Goal: Information Seeking & Learning: Learn about a topic

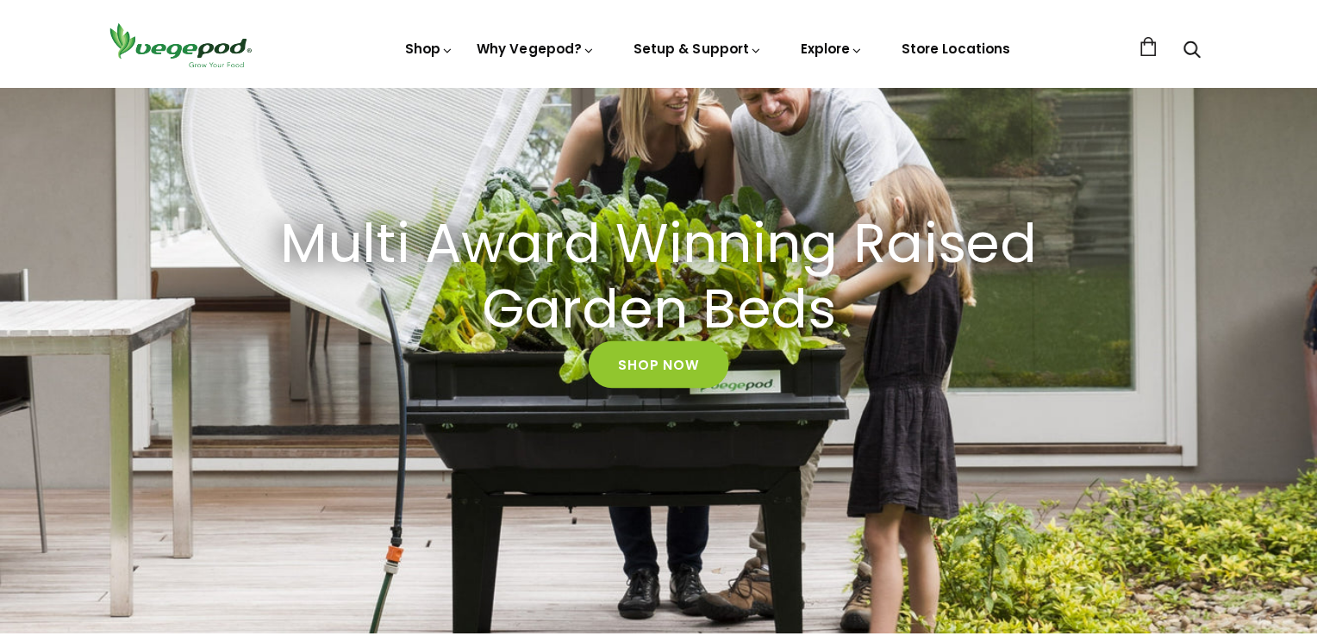
scroll to position [276, 0]
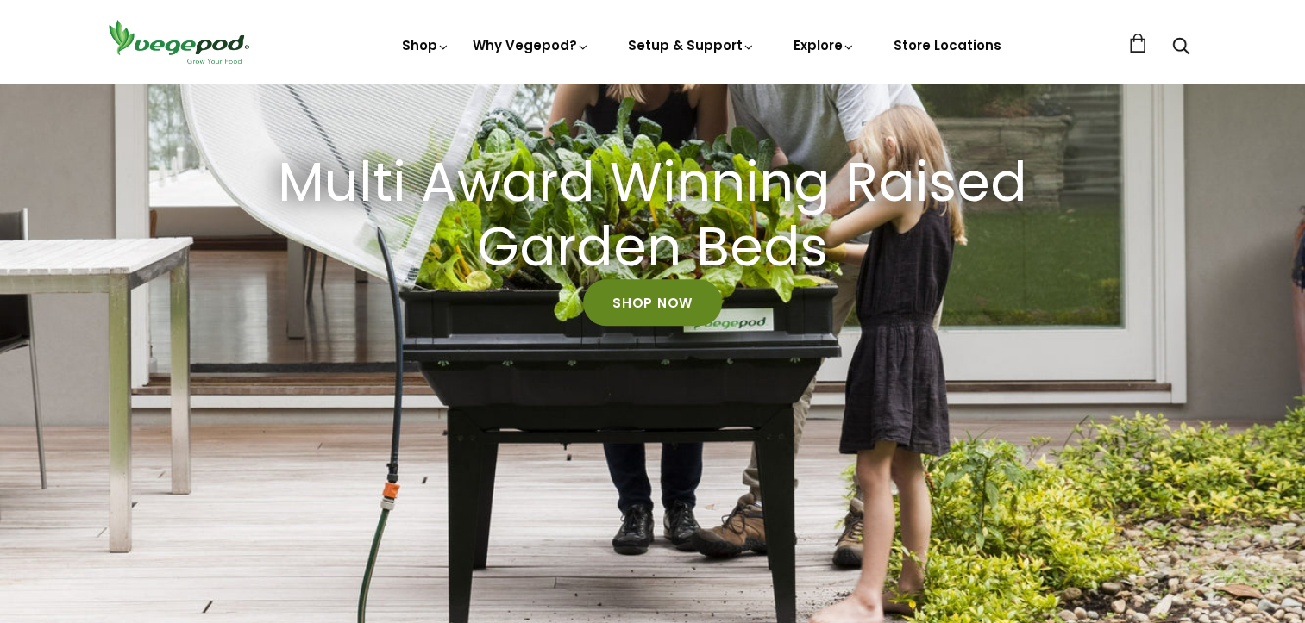
click at [678, 305] on link "Shop Now" at bounding box center [652, 303] width 139 height 47
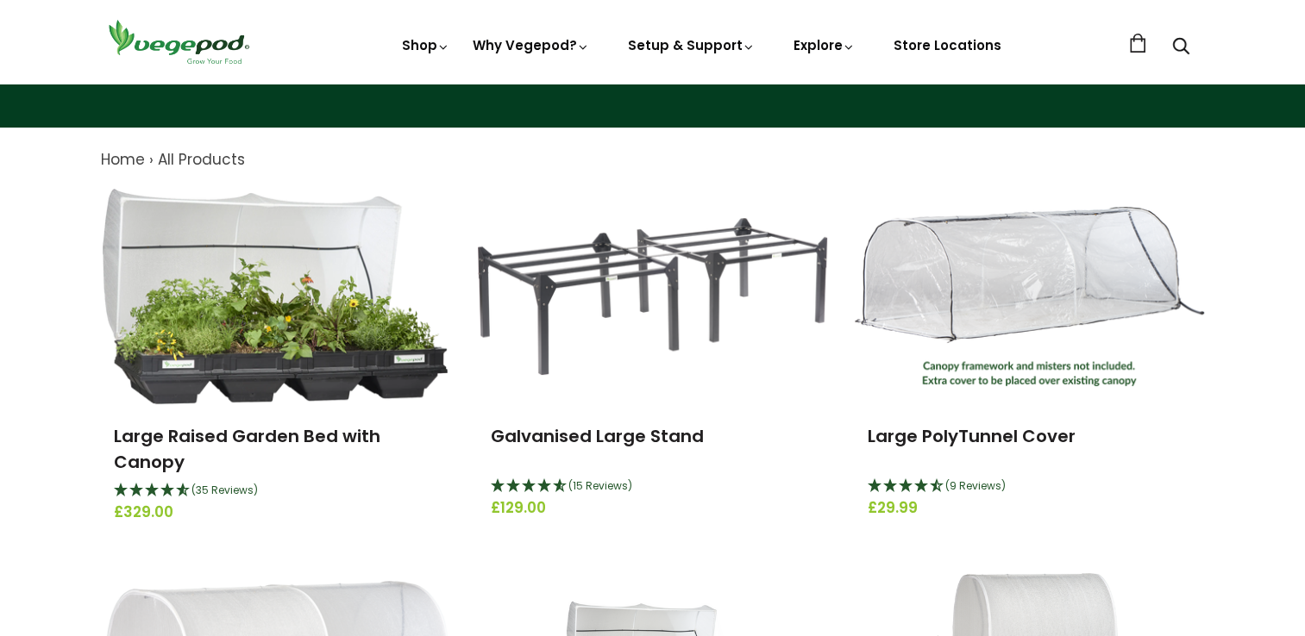
scroll to position [138, 0]
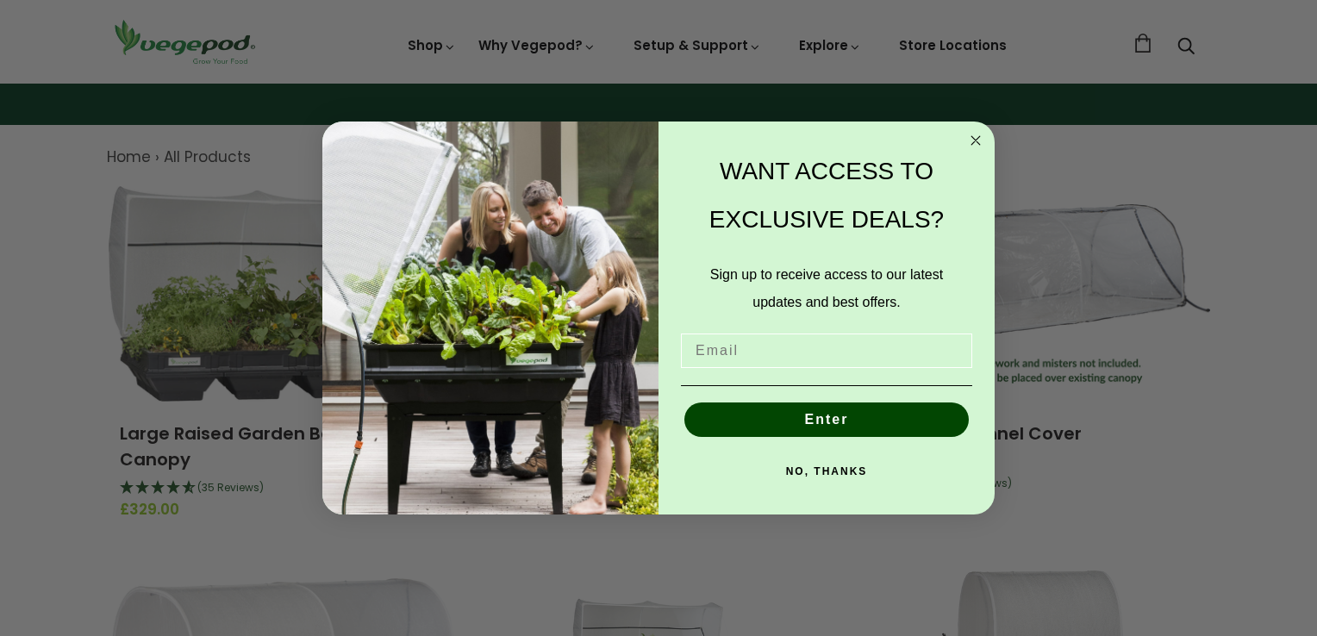
click at [886, 357] on input "Email" at bounding box center [826, 351] width 291 height 34
type input "fayvenegas1@gmail.com"
click at [840, 427] on button "Enter" at bounding box center [827, 420] width 285 height 34
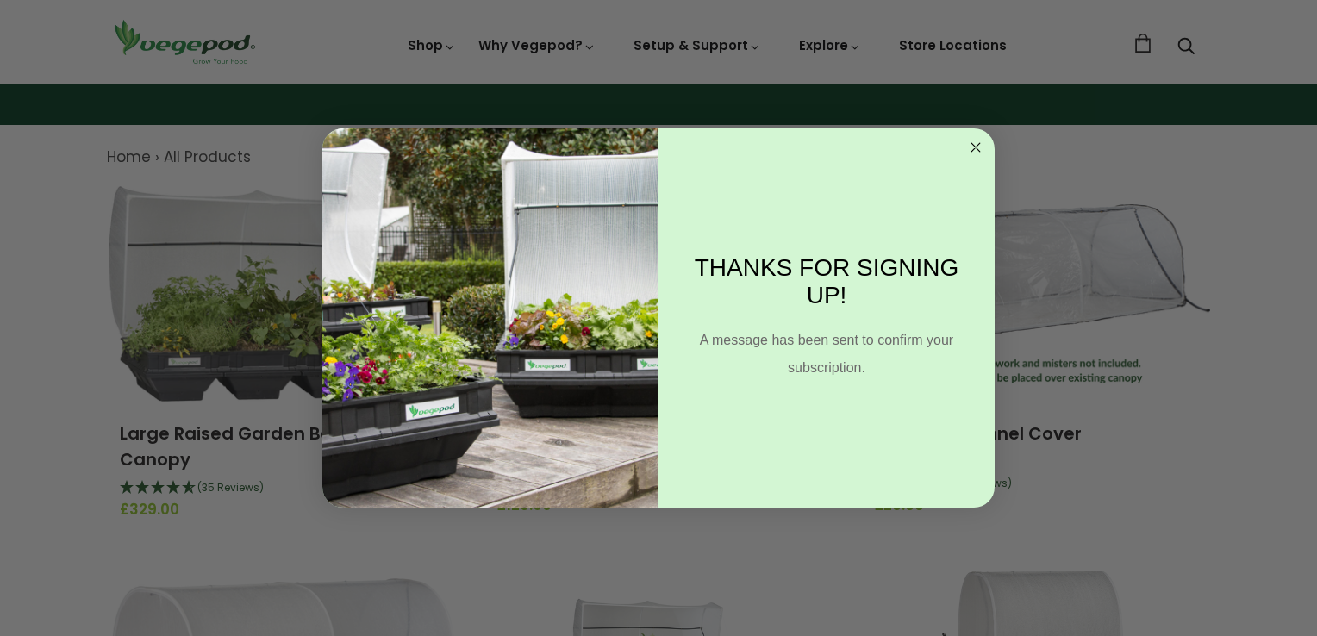
click at [976, 145] on circle "Close dialog" at bounding box center [977, 148] width 20 height 20
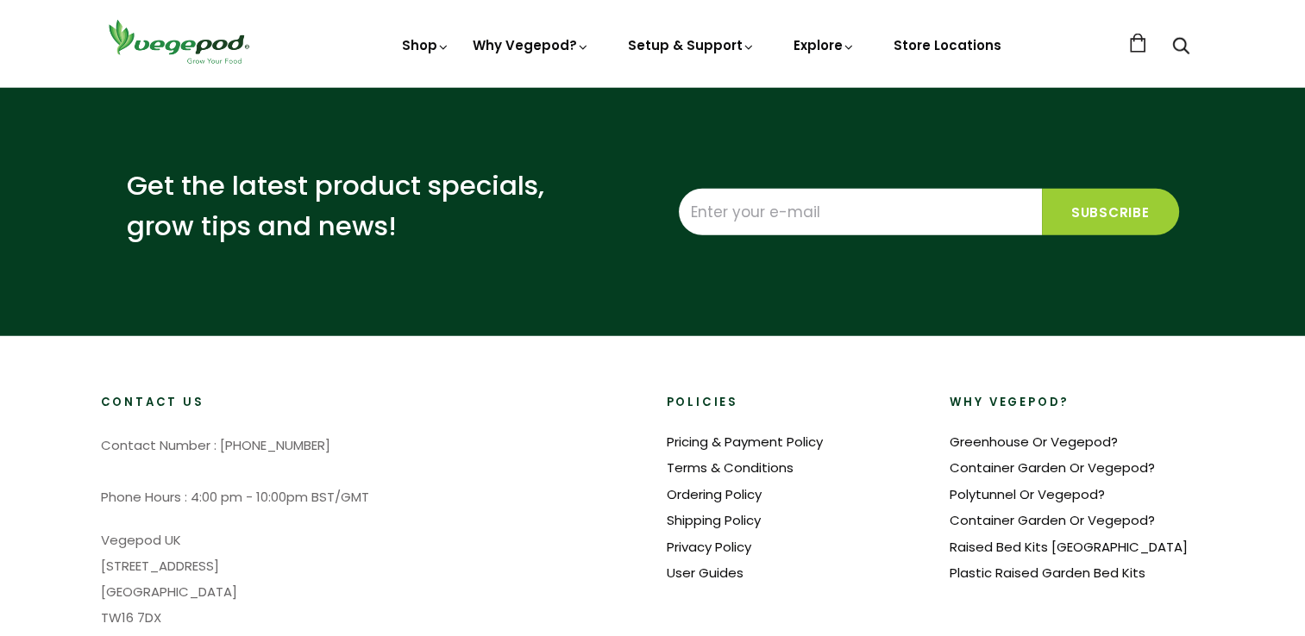
scroll to position [4535, 0]
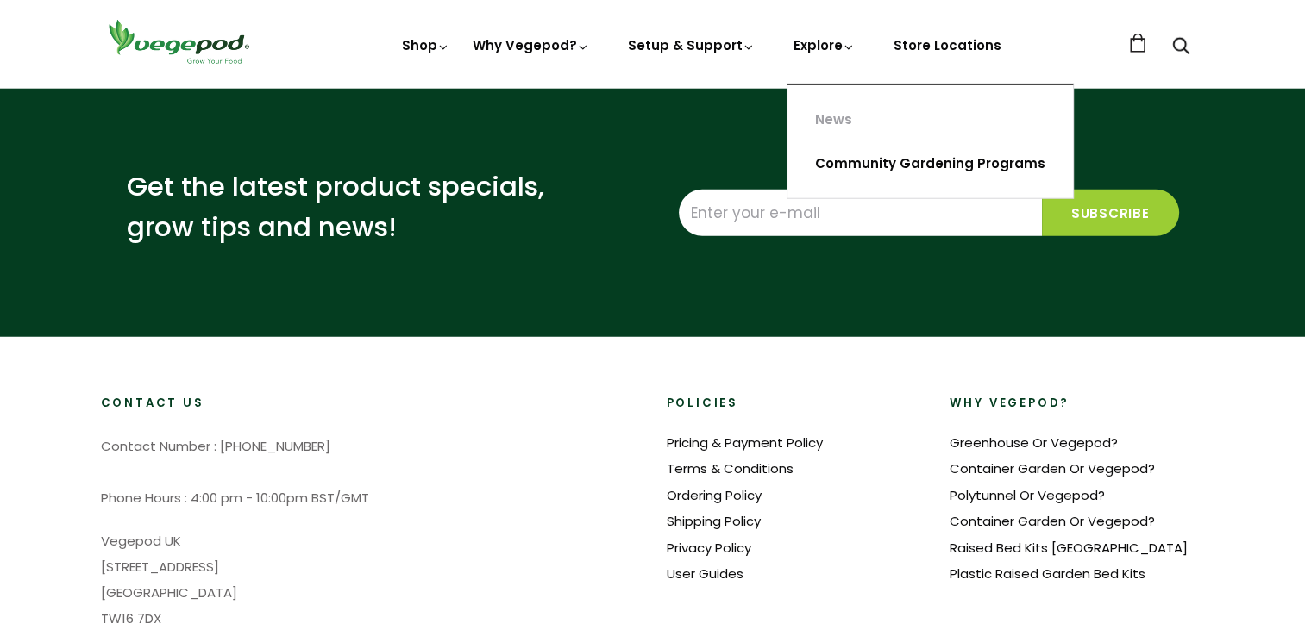
click at [848, 160] on link "Community Gardening Programs" at bounding box center [929, 164] width 285 height 44
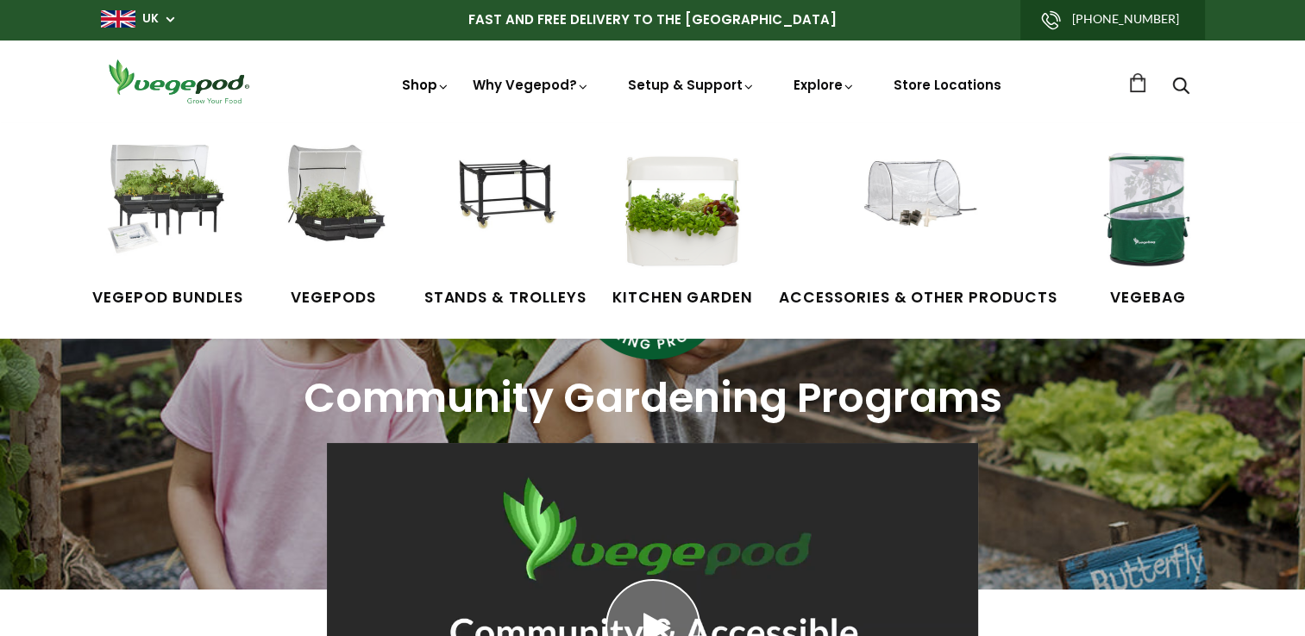
click at [419, 91] on link "Shop" at bounding box center [426, 109] width 48 height 66
